Goal: Information Seeking & Learning: Understand process/instructions

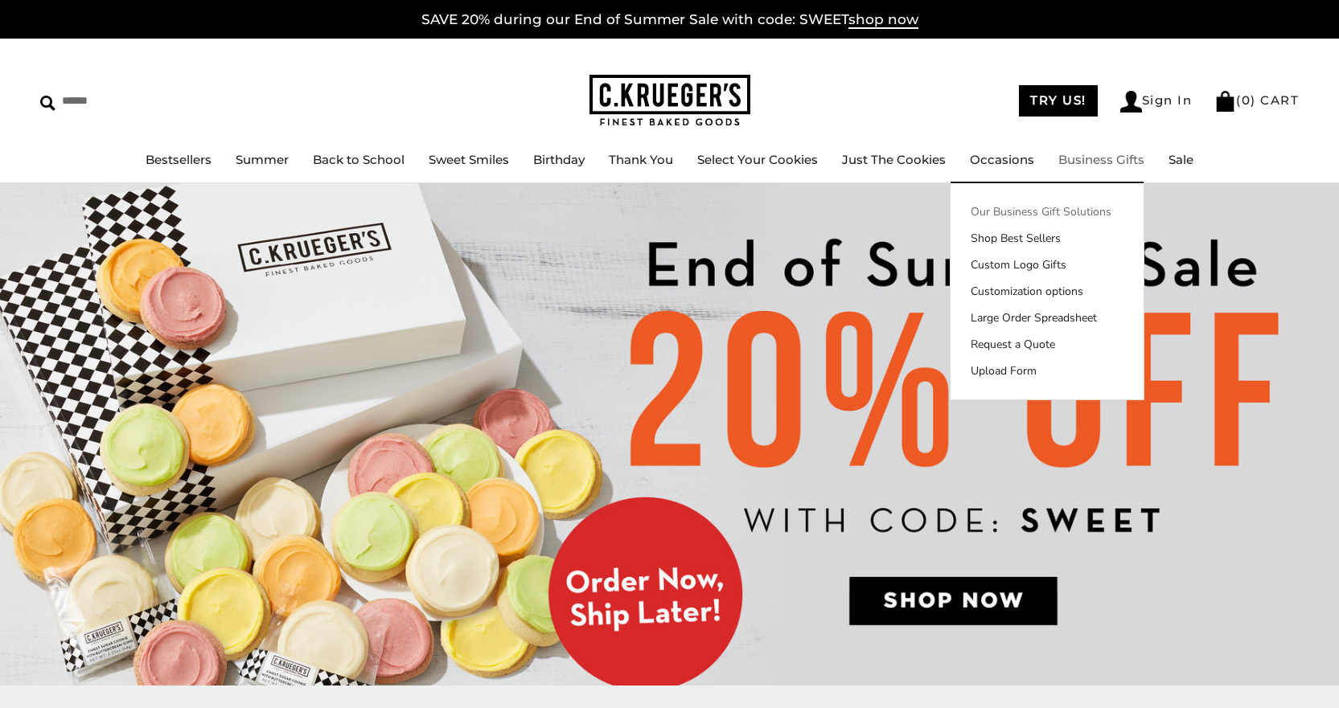
click at [1088, 211] on link "Our Business Gift Solutions" at bounding box center [1046, 211] width 193 height 17
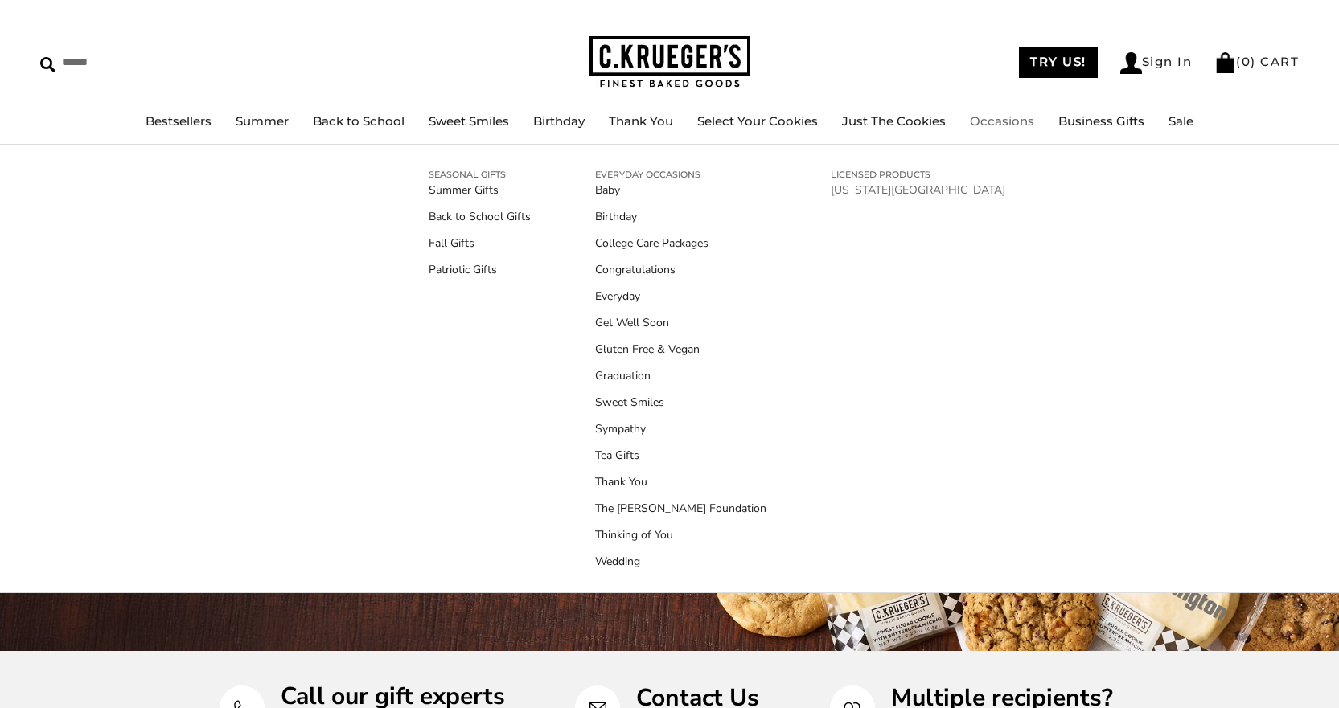
click at [851, 189] on link "[US_STATE][GEOGRAPHIC_DATA]" at bounding box center [918, 190] width 174 height 17
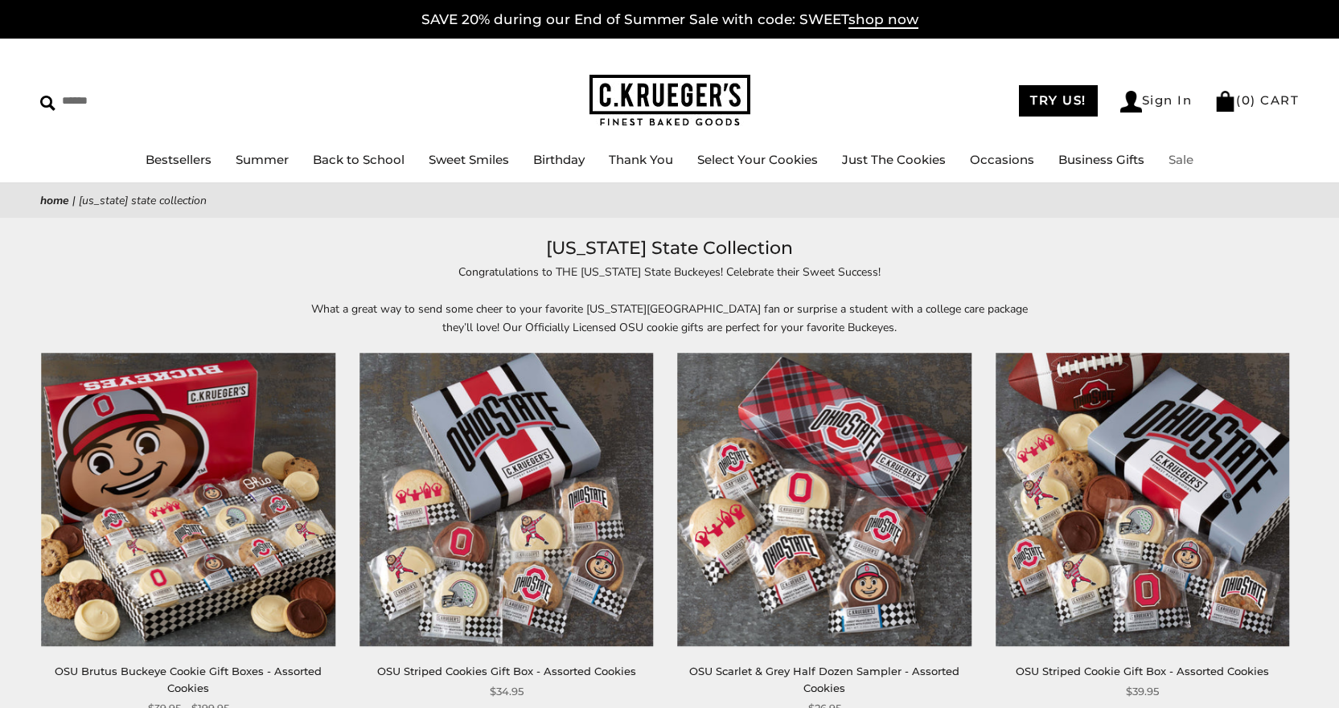
click at [1173, 158] on link "Sale" at bounding box center [1180, 159] width 25 height 15
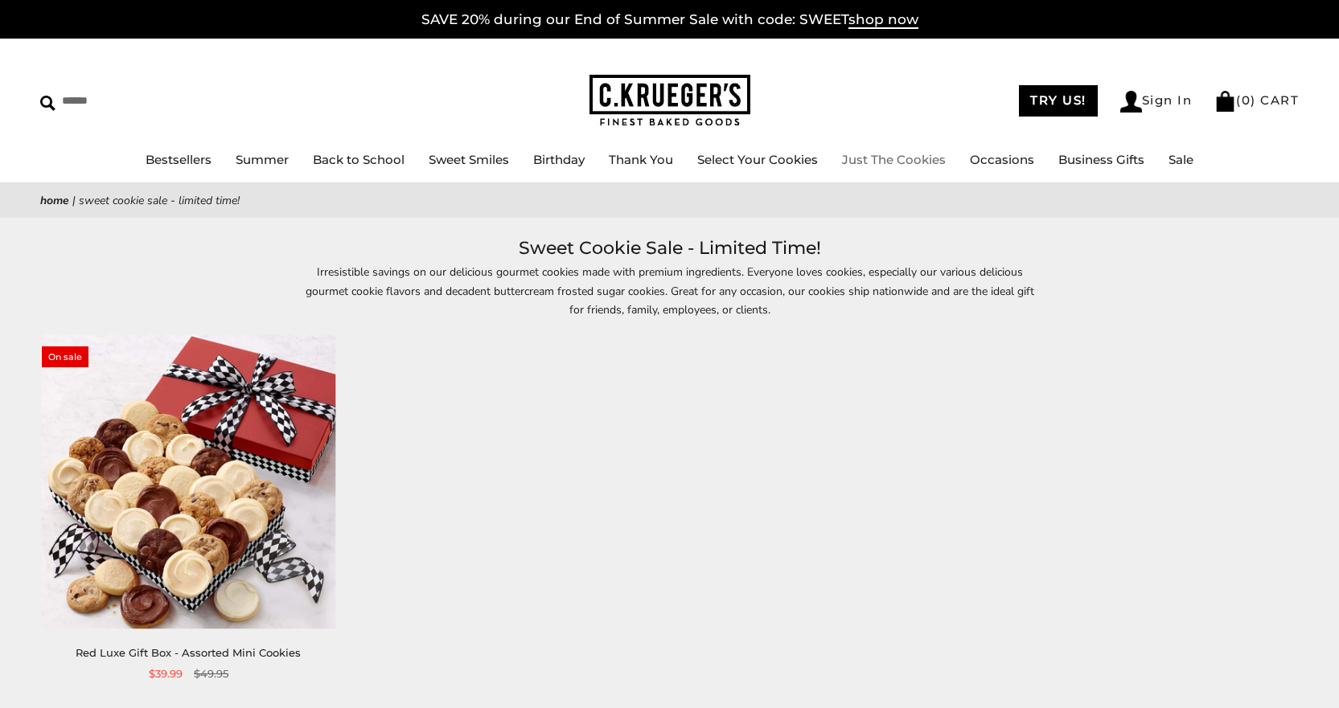
click at [872, 161] on link "Just The Cookies" at bounding box center [894, 159] width 104 height 15
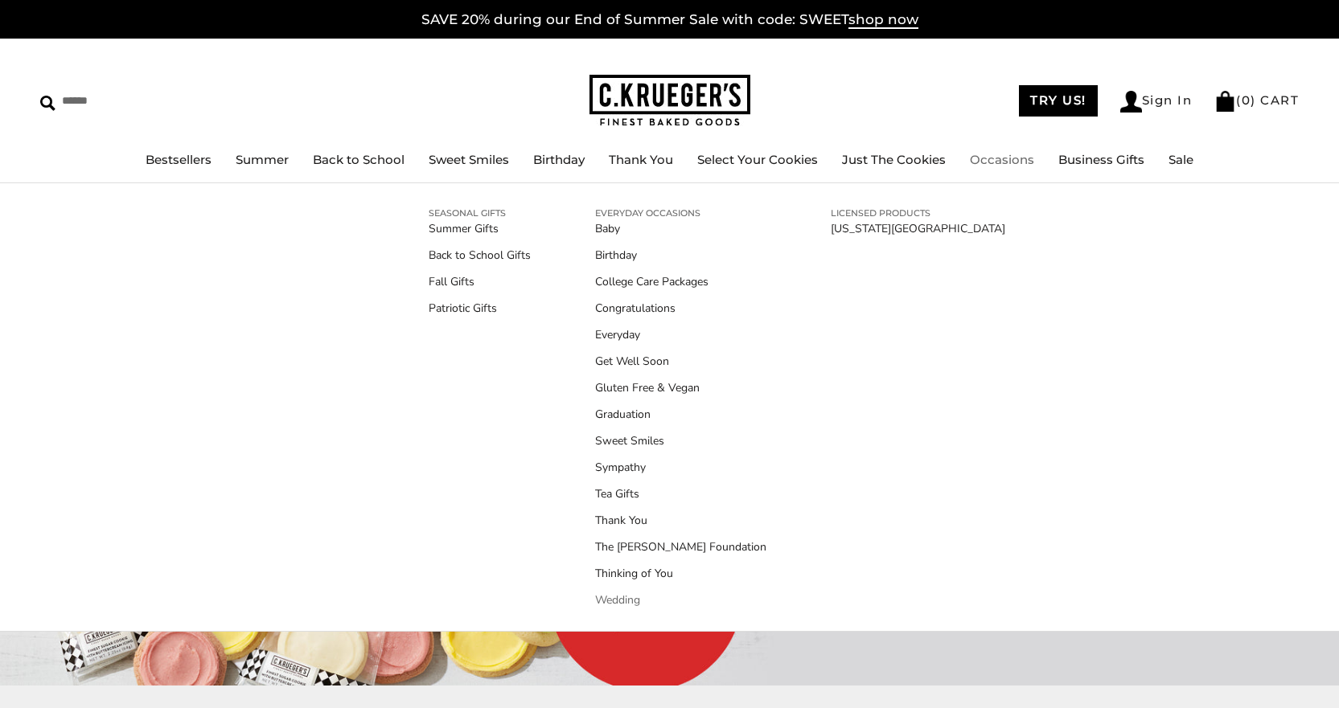
click at [611, 601] on link "Wedding" at bounding box center [680, 600] width 171 height 17
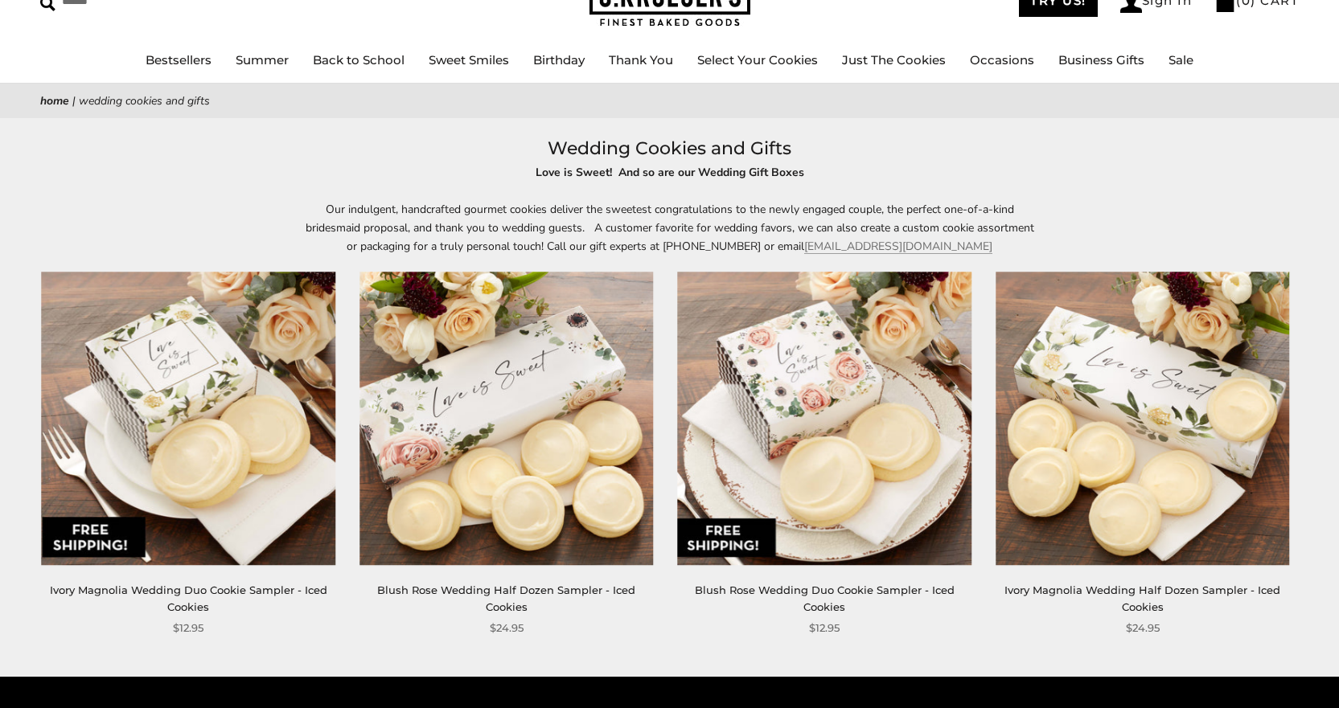
scroll to position [80, 0]
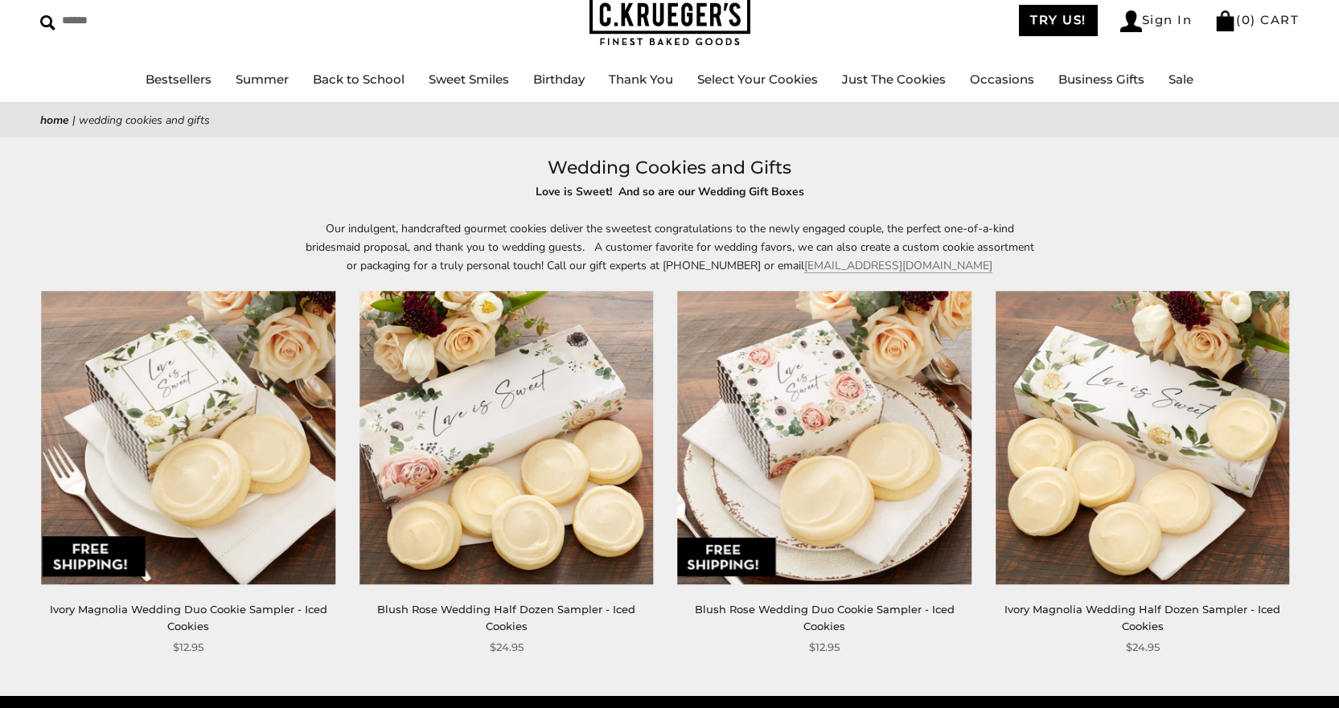
click at [289, 482] on img at bounding box center [188, 437] width 293 height 293
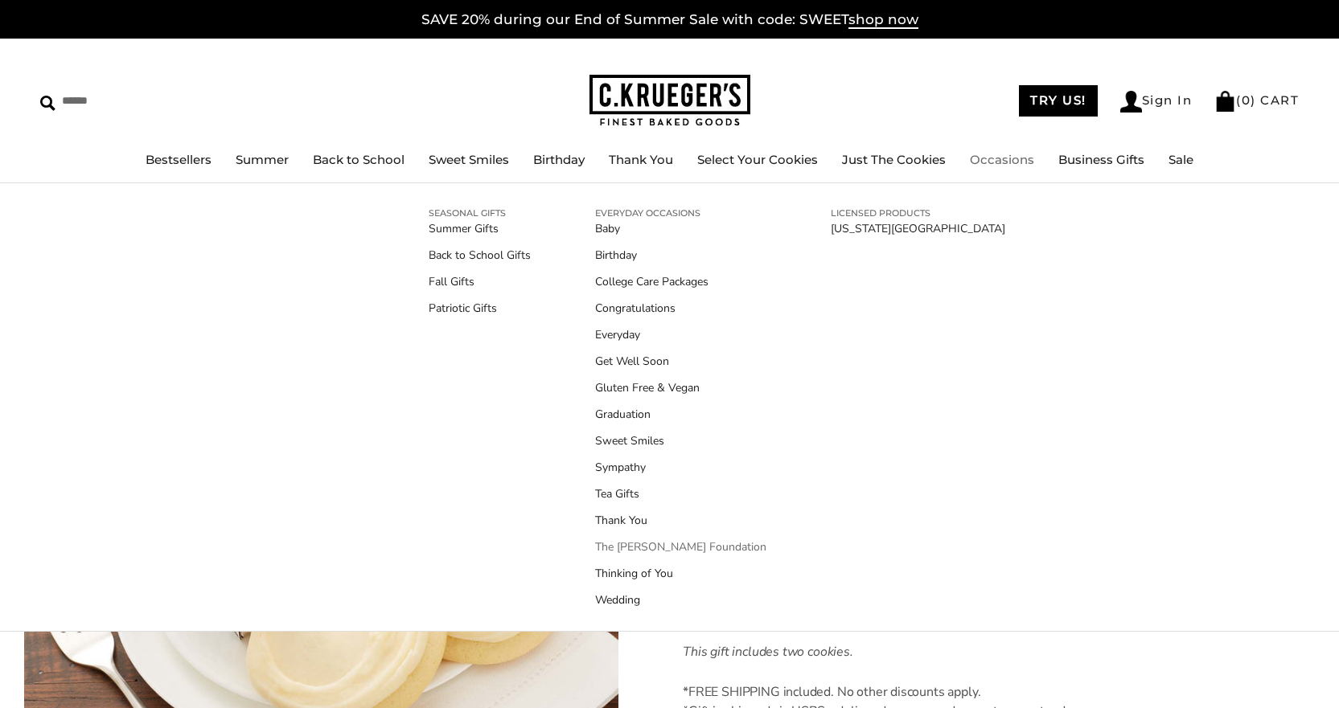
click at [659, 548] on link "The [PERSON_NAME] Foundation" at bounding box center [680, 547] width 171 height 17
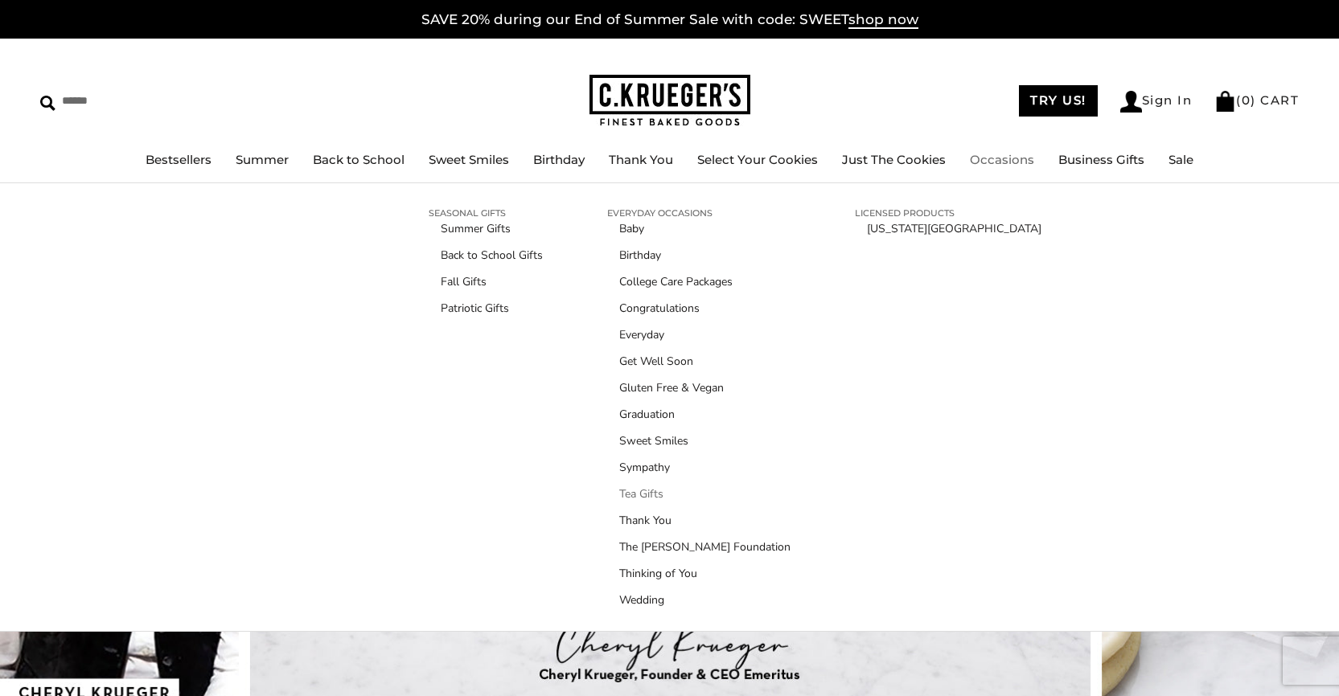
click at [638, 491] on link "Tea Gifts" at bounding box center [710, 494] width 183 height 17
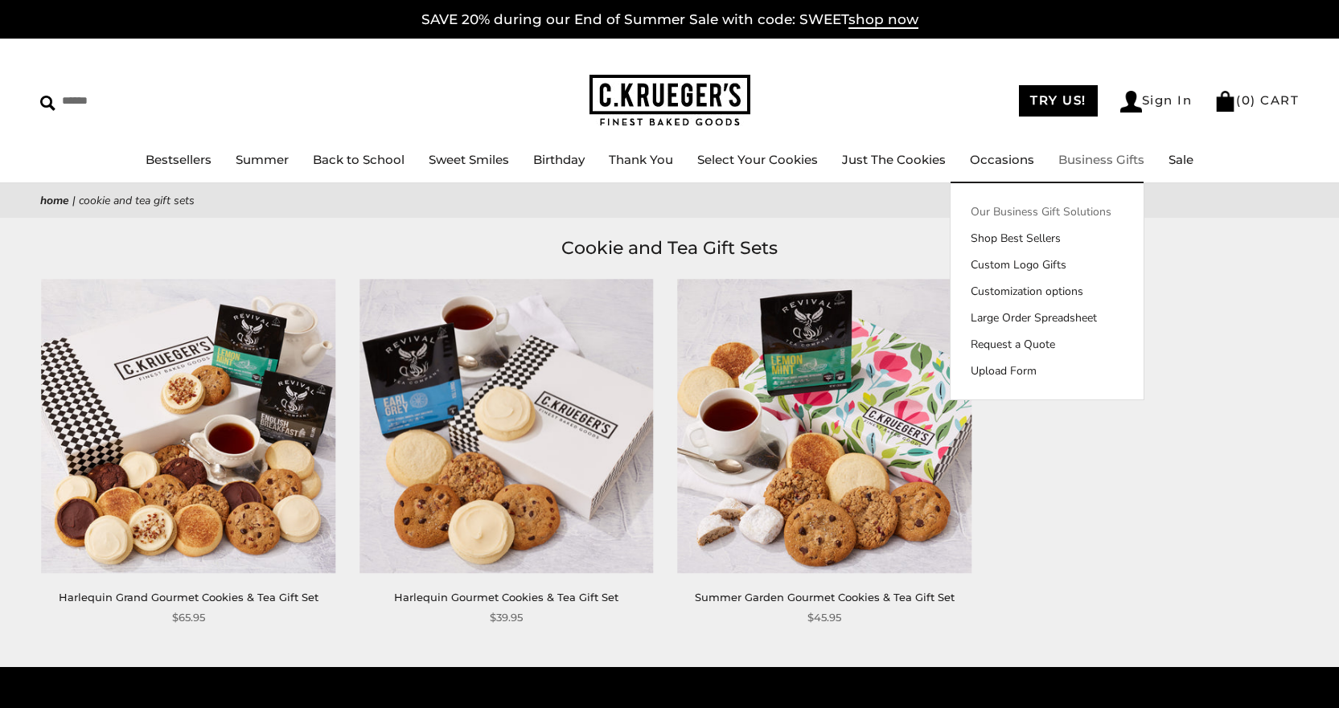
click at [1035, 208] on link "Our Business Gift Solutions" at bounding box center [1046, 211] width 193 height 17
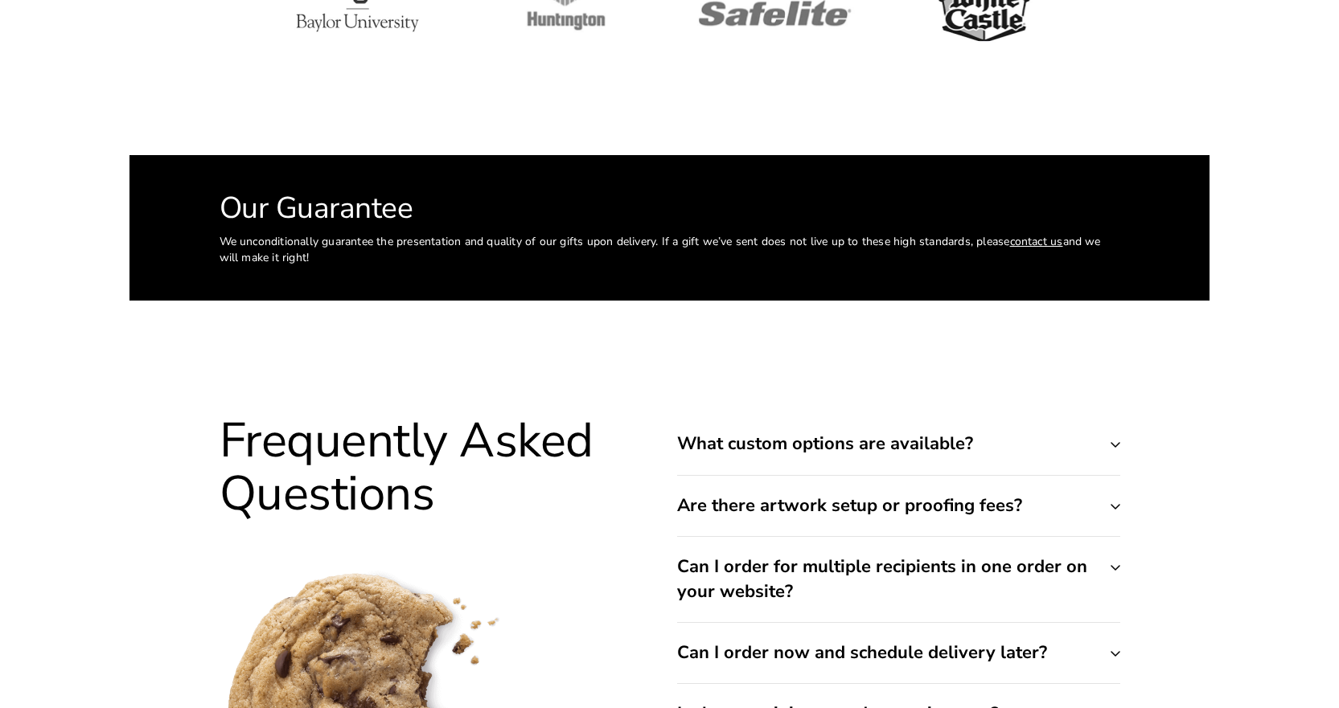
scroll to position [6272, 0]
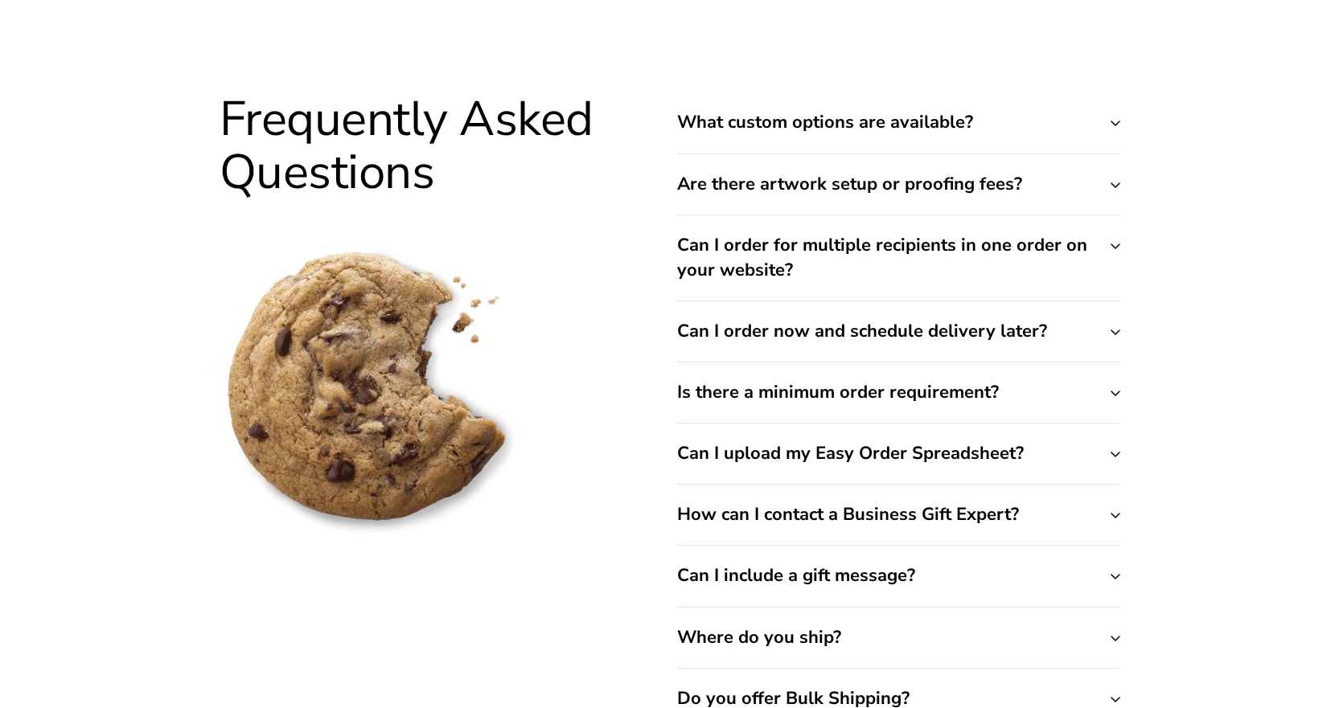
click at [1120, 179] on div "Frequently Asked Questions What custom options are available? We can add your l…" at bounding box center [669, 410] width 933 height 637
click at [1117, 184] on button "Are there artwork setup or proofing fees?" at bounding box center [898, 184] width 443 height 60
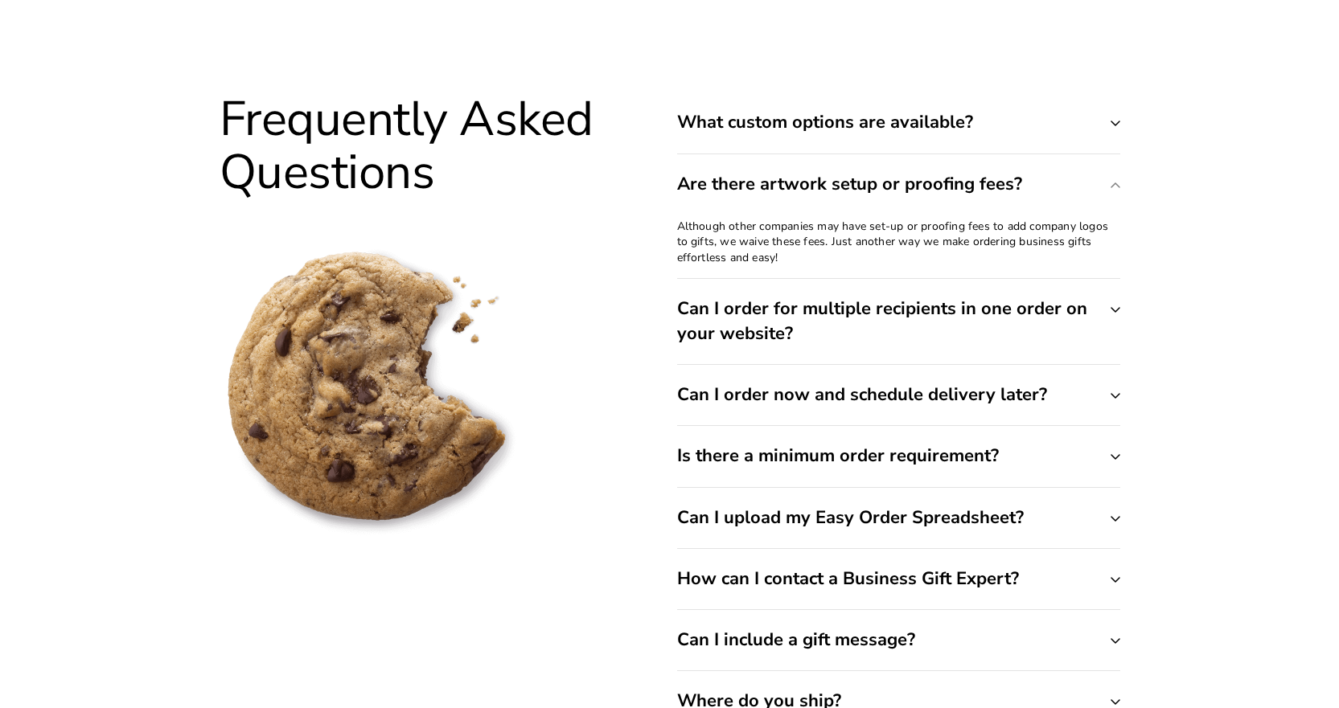
click at [1117, 184] on button "Are there artwork setup or proofing fees?" at bounding box center [898, 184] width 443 height 60
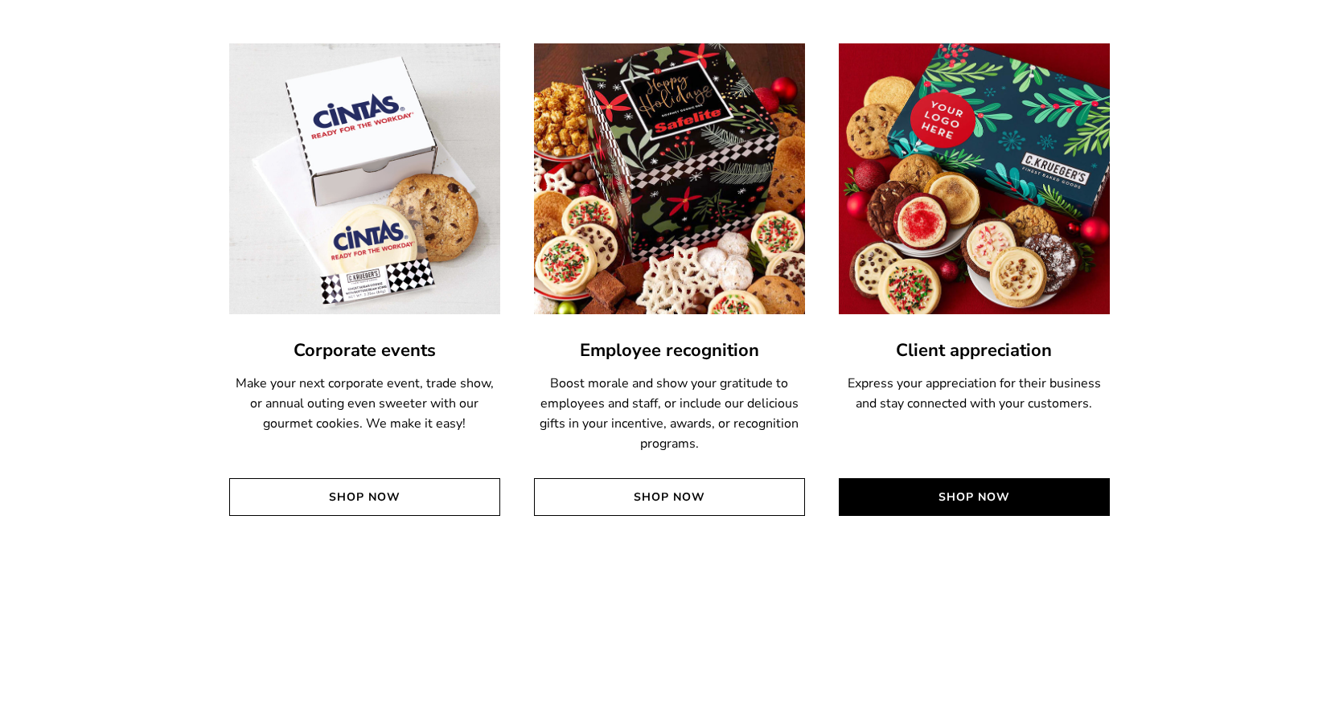
scroll to position [3695, 0]
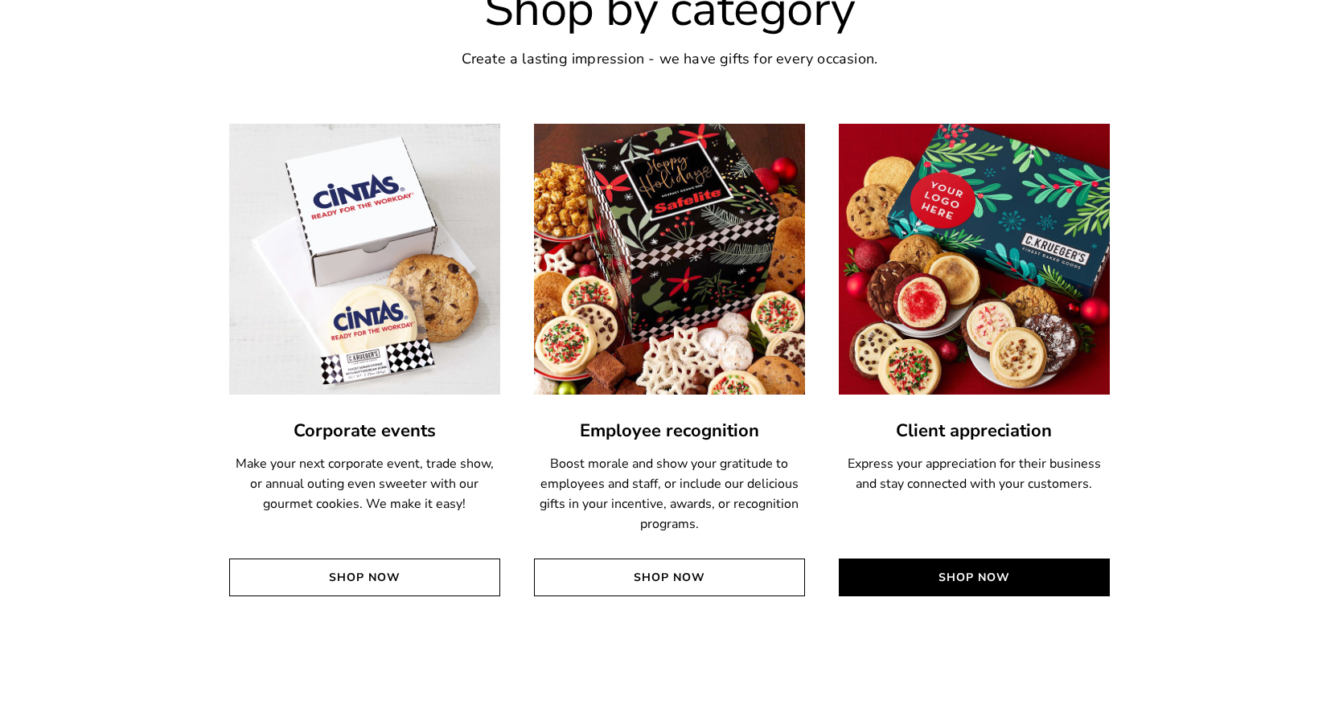
click at [951, 576] on link "Shop Now" at bounding box center [974, 578] width 271 height 38
